Goal: Transaction & Acquisition: Purchase product/service

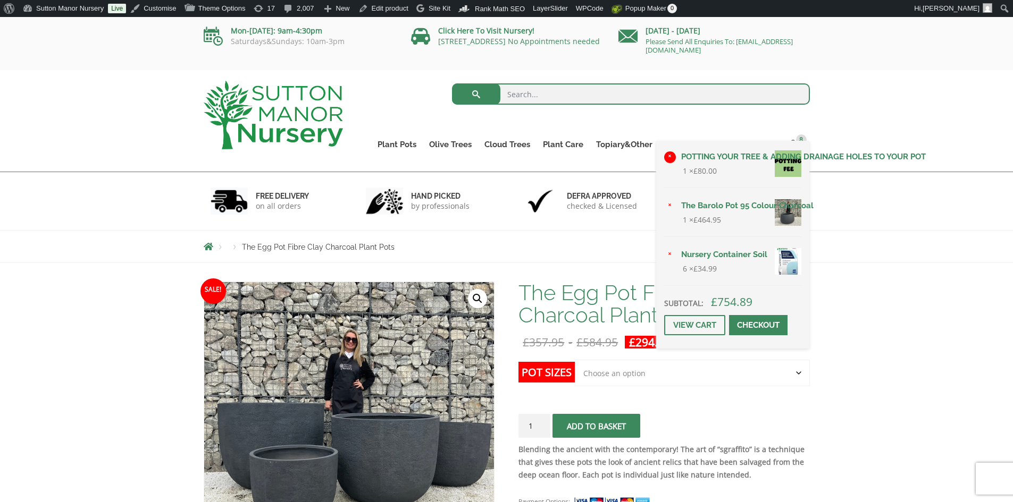
click at [672, 153] on link "×" at bounding box center [670, 158] width 12 height 12
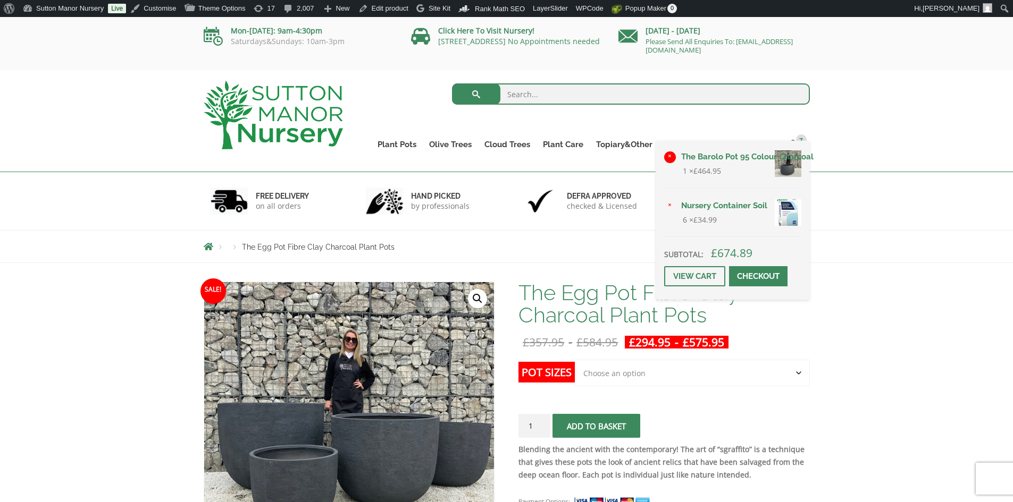
click at [665, 154] on link "×" at bounding box center [670, 158] width 12 height 12
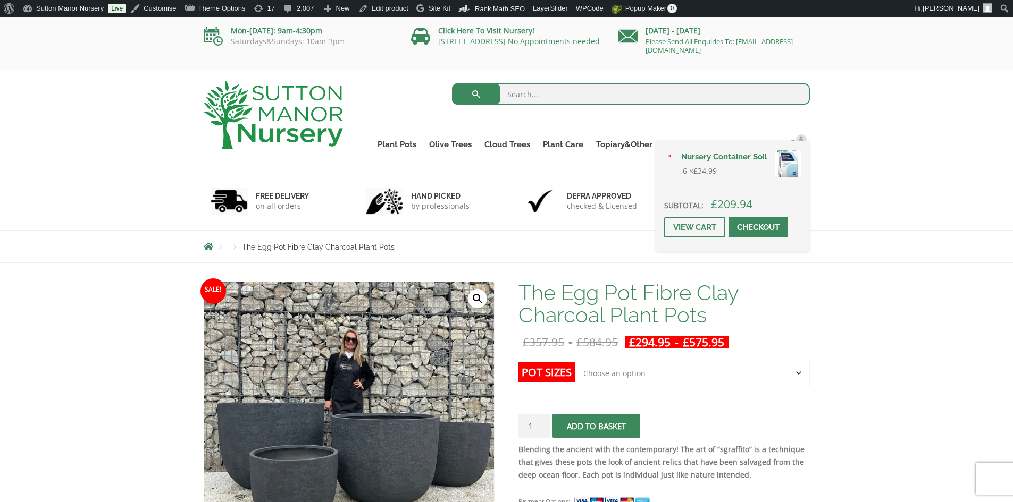
click at [777, 223] on link "Checkout" at bounding box center [758, 227] width 58 height 20
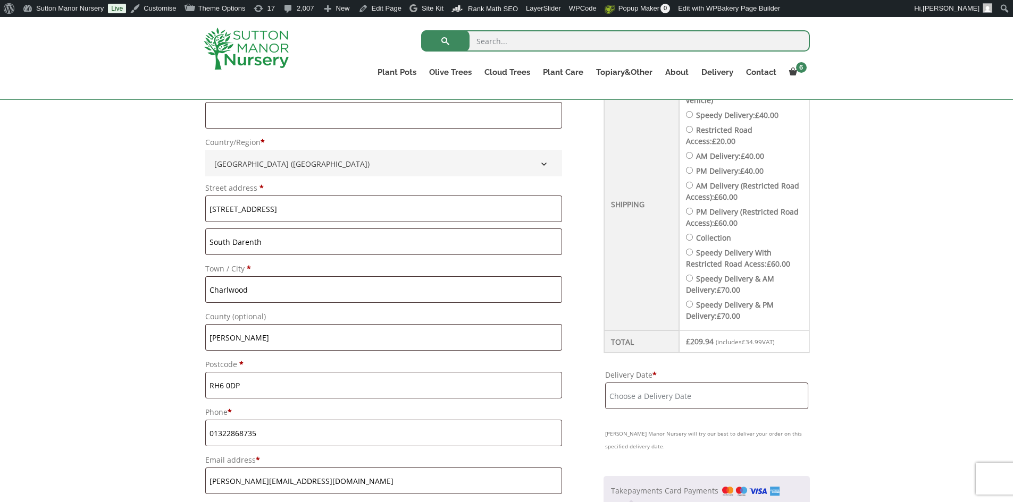
scroll to position [425, 0]
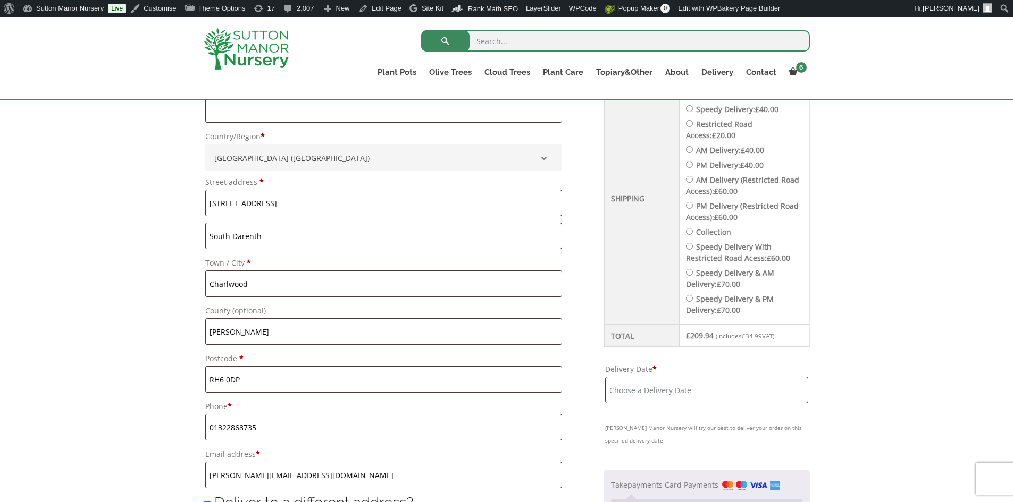
click at [721, 390] on input "Delivery Date *" at bounding box center [706, 390] width 203 height 27
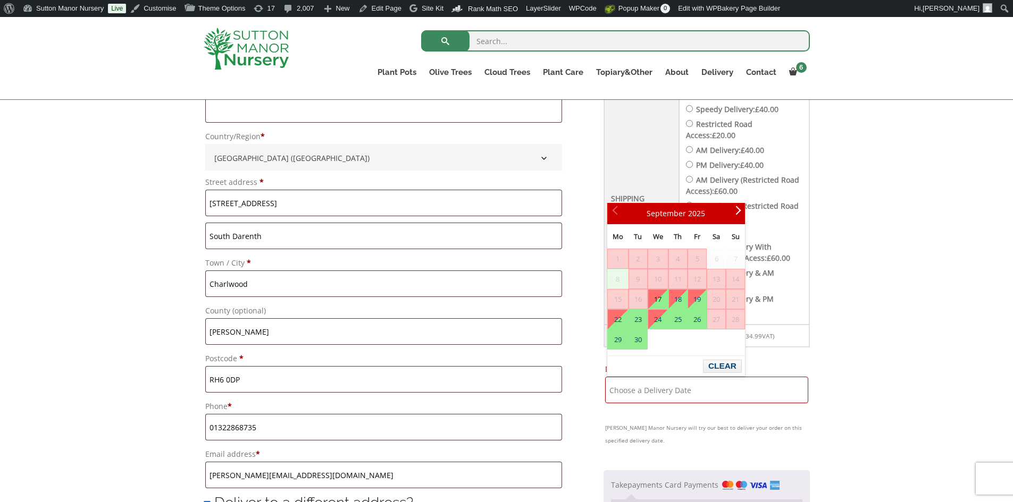
click at [692, 105] on li "Speedy Delivery: £ 40.00" at bounding box center [744, 109] width 116 height 11
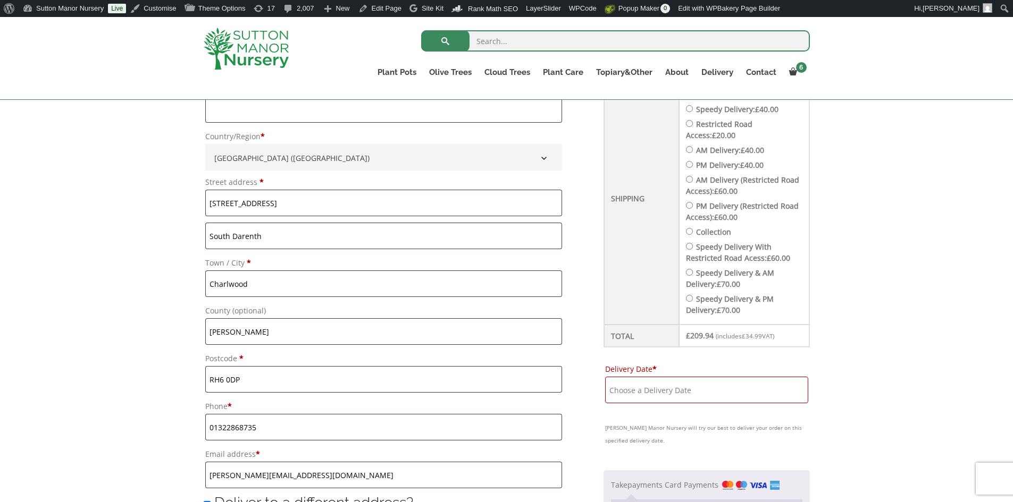
click at [693, 109] on input "Speedy Delivery: £ 40.00" at bounding box center [689, 108] width 7 height 7
radio input "true"
click at [695, 381] on input "Delivery Date *" at bounding box center [706, 390] width 203 height 27
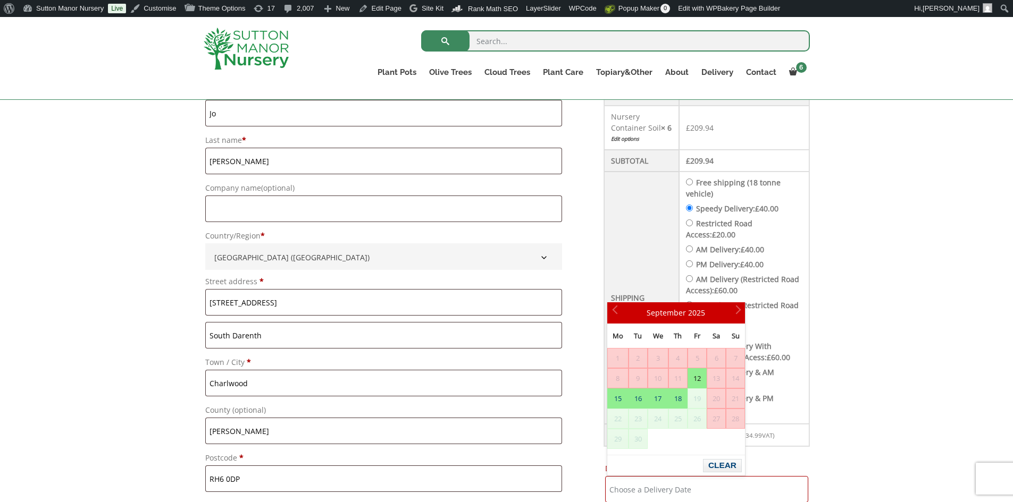
scroll to position [213, 0]
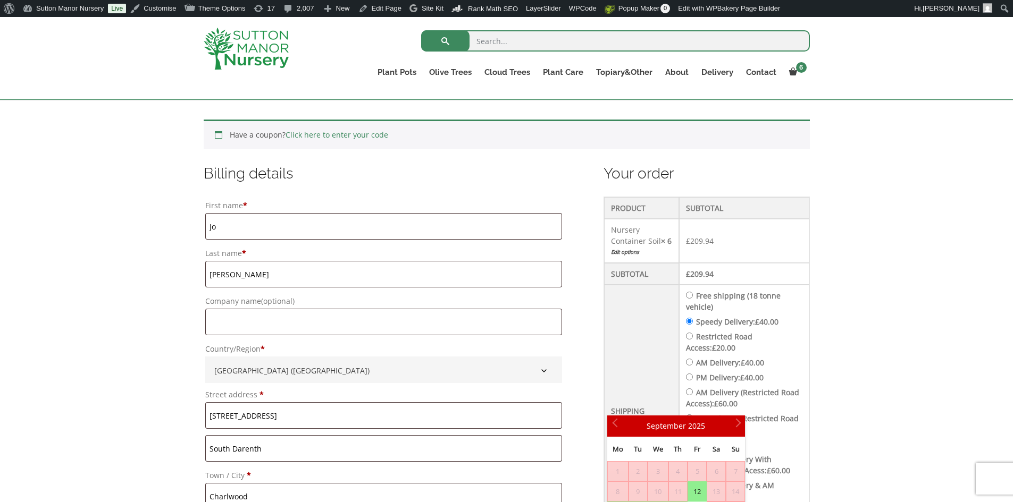
click at [242, 27] on div at bounding box center [258, 48] width 124 height 63
